Goal: Browse casually

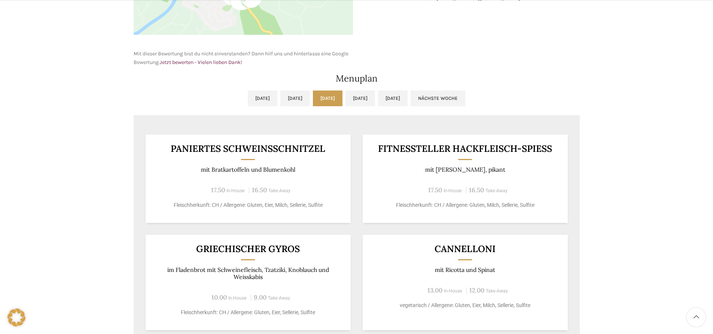
scroll to position [337, 0]
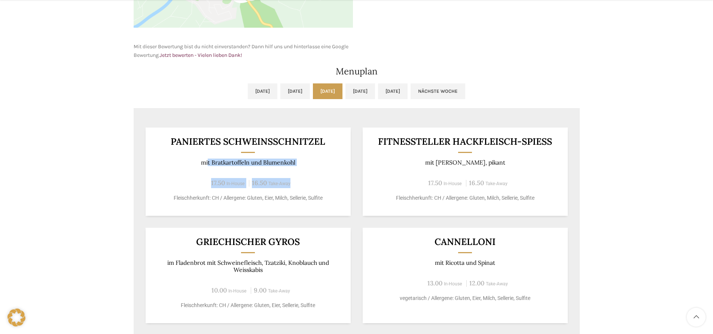
drag, startPoint x: 207, startPoint y: 161, endPoint x: 365, endPoint y: 182, distance: 159.4
click at [345, 178] on div "Paniertes Schweinsschnitzel mit Bratkartoffeln und Blumenkohl 17.50 In-House 16…" at bounding box center [248, 172] width 205 height 88
click at [207, 225] on div "Paniertes Schweinsschnitzel mit Bratkartoffeln und Blumenkohl 17.50 In-House 16…" at bounding box center [357, 319] width 446 height 407
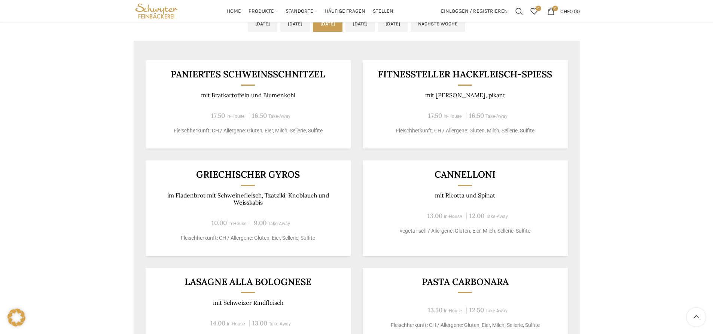
scroll to position [374, 0]
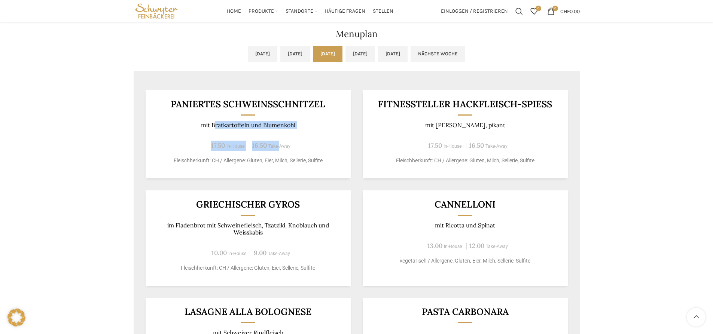
drag, startPoint x: 214, startPoint y: 121, endPoint x: 285, endPoint y: 133, distance: 71.7
click at [285, 133] on div "Paniertes Schweinsschnitzel mit Bratkartoffeln und Blumenkohl 17.50 In-House 16…" at bounding box center [248, 134] width 205 height 88
click at [331, 116] on div "Paniertes Schweinsschnitzel mit Bratkartoffeln und Blumenkohl 17.50 In-House 16…" at bounding box center [248, 134] width 205 height 88
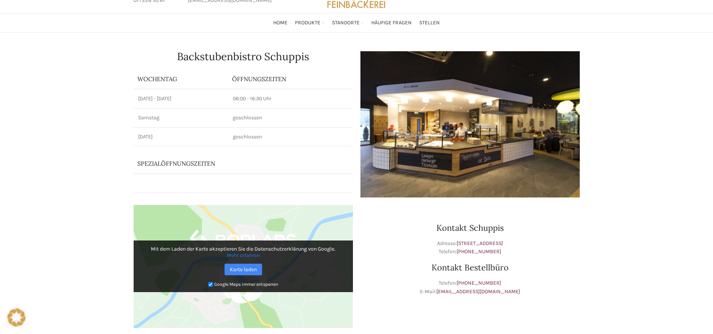
scroll to position [0, 0]
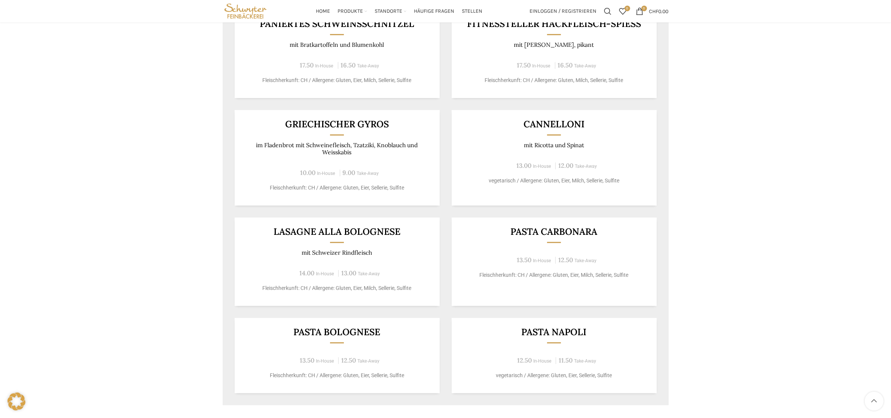
scroll to position [440, 0]
